Goal: Task Accomplishment & Management: Manage account settings

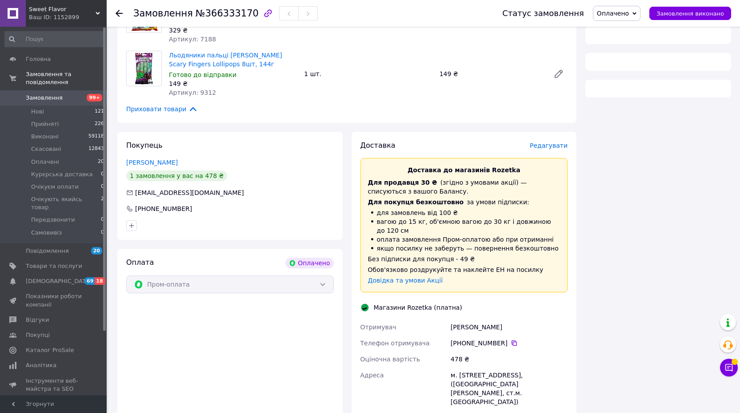
scroll to position [296, 0]
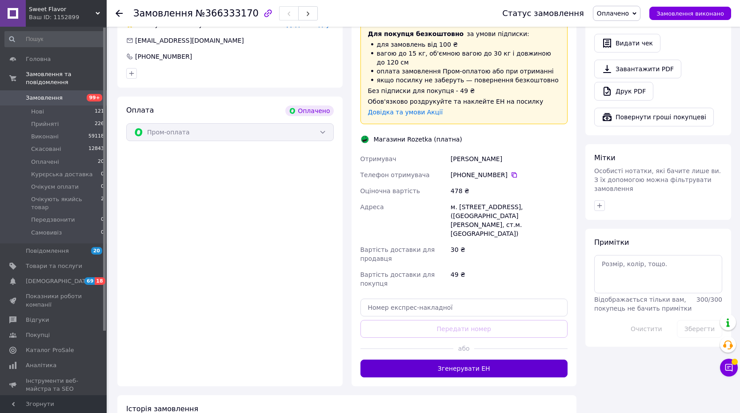
click at [446, 359] on button "Згенерувати ЕН" at bounding box center [464, 368] width 208 height 18
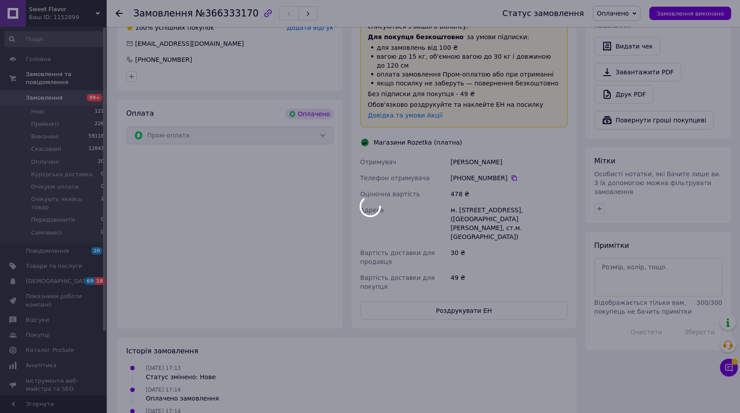
scroll to position [292, 0]
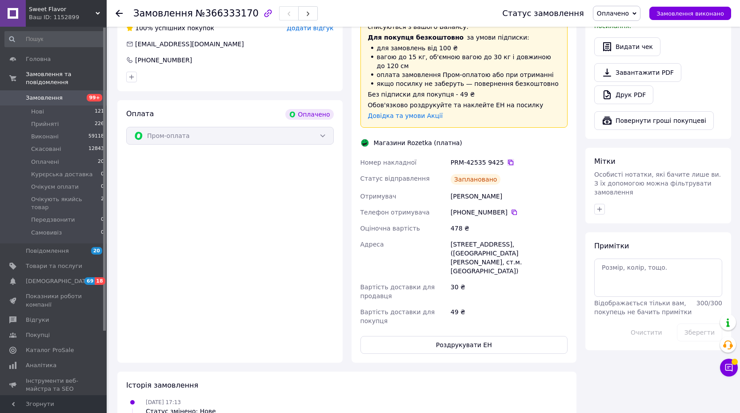
click at [508, 162] on icon at bounding box center [510, 162] width 5 height 5
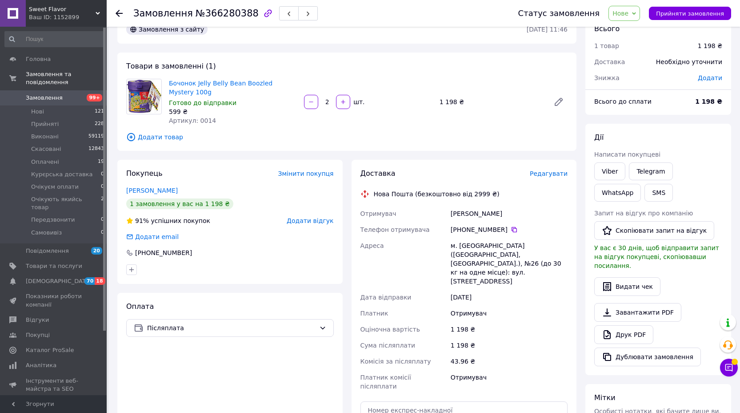
scroll to position [22, 0]
click at [131, 192] on link "[PERSON_NAME]" at bounding box center [152, 188] width 52 height 7
